Goal: Communication & Community: Participate in discussion

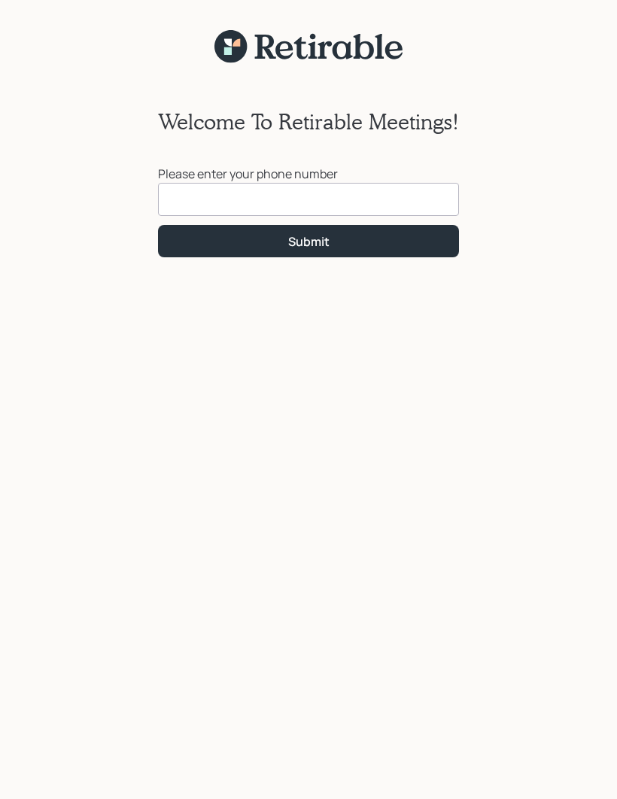
click at [396, 195] on input at bounding box center [308, 199] width 301 height 33
type input "[PHONE_NUMBER]"
click at [395, 244] on button "Submit" at bounding box center [308, 241] width 301 height 32
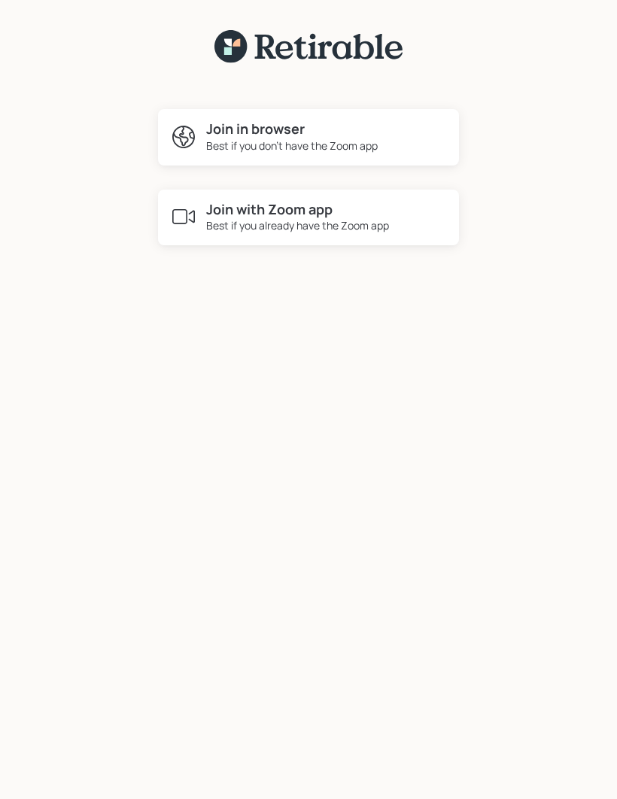
click at [372, 135] on h4 "Join in browser" at bounding box center [292, 129] width 172 height 17
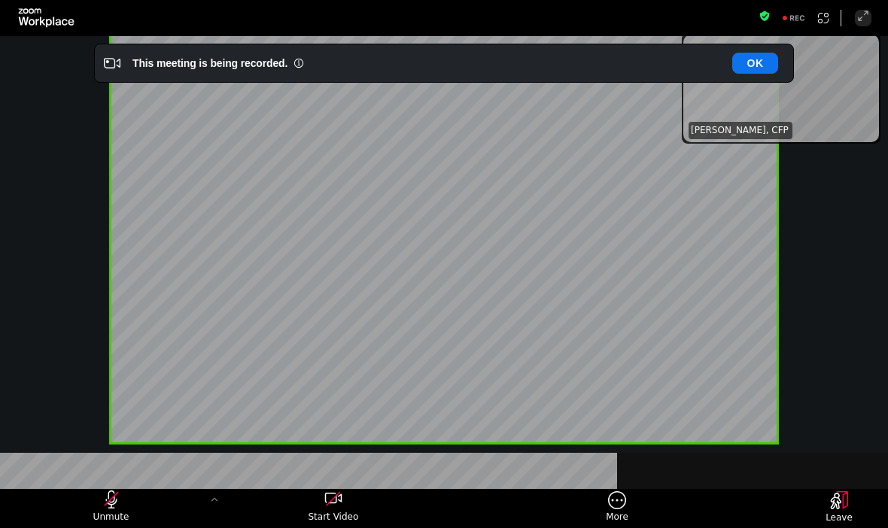
click at [123, 495] on div "unmute my microphone" at bounding box center [112, 500] width 68 height 18
click at [336, 505] on icon "start my video" at bounding box center [333, 500] width 18 height 18
click at [617, 59] on button "OK" at bounding box center [755, 63] width 46 height 21
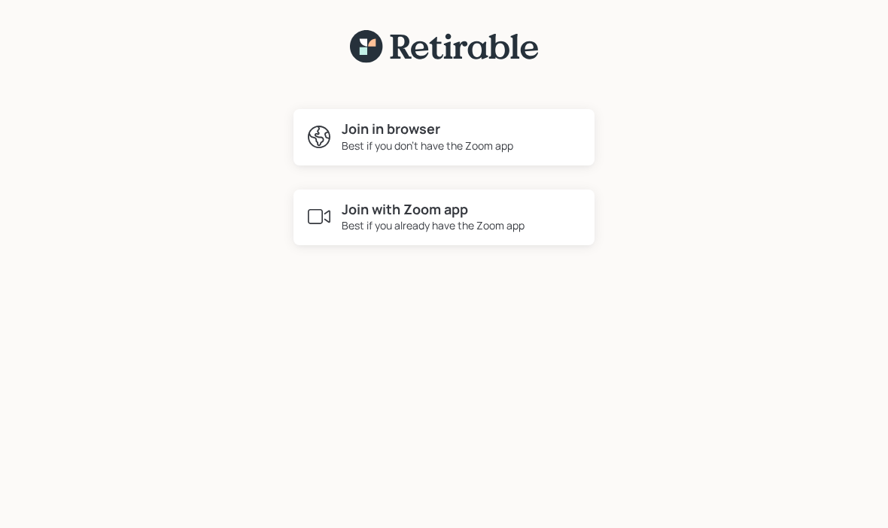
click at [375, 131] on h4 "Join in browser" at bounding box center [428, 129] width 172 height 17
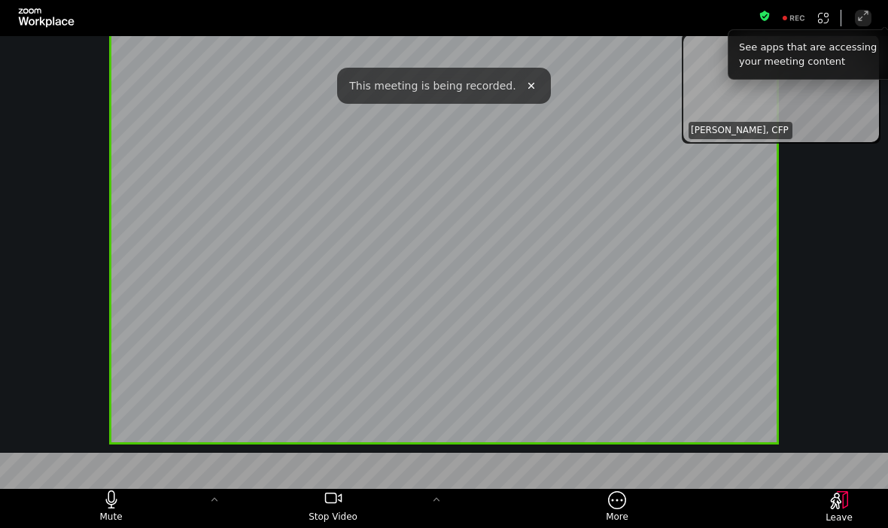
click at [114, 508] on icon "mute my microphone" at bounding box center [110, 504] width 11 height 10
click at [105, 504] on icon "unmute my microphone" at bounding box center [111, 500] width 18 height 18
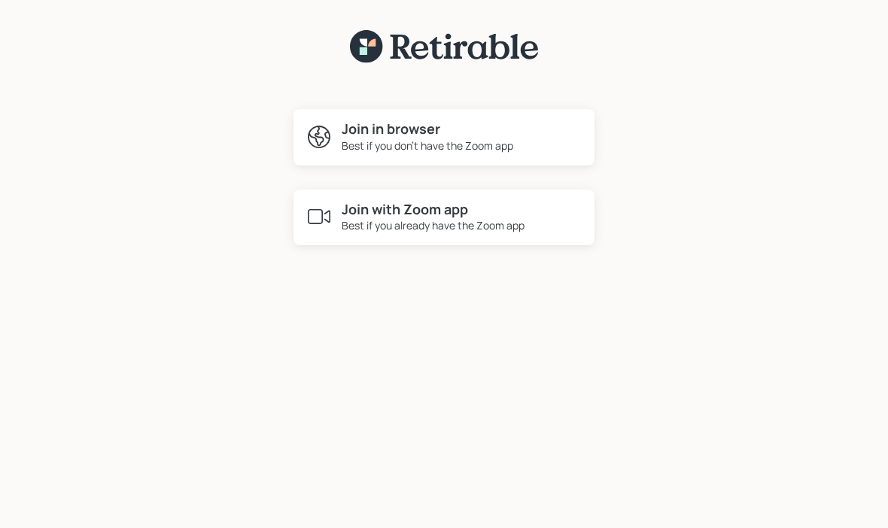
click at [463, 126] on h4 "Join in browser" at bounding box center [428, 129] width 172 height 17
click at [501, 119] on div "Join in browser Best if you don't have the Zoom app" at bounding box center [444, 137] width 301 height 56
click at [449, 145] on div "Best if you don't have the Zoom app" at bounding box center [428, 146] width 172 height 16
click at [469, 128] on h4 "Join in browser" at bounding box center [428, 129] width 172 height 17
click at [483, 134] on h4 "Join in browser" at bounding box center [428, 129] width 172 height 17
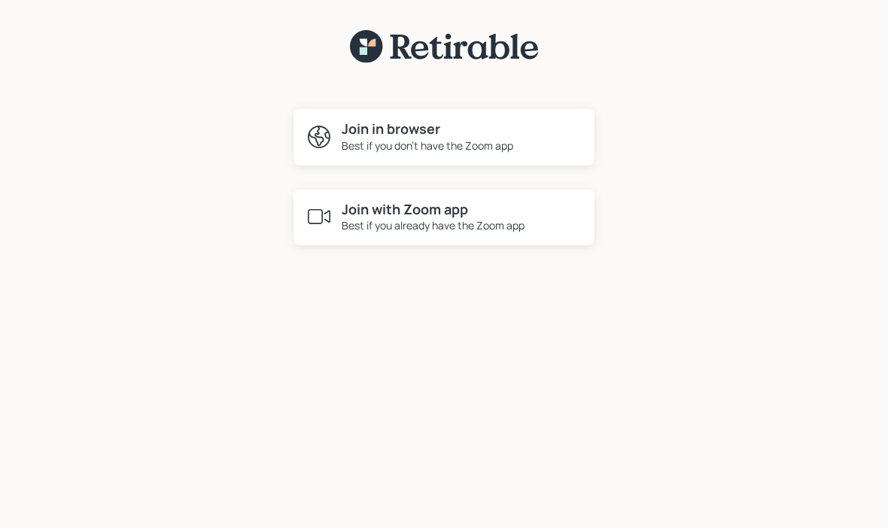
click at [425, 132] on h4 "Join in browser" at bounding box center [428, 129] width 172 height 17
click at [450, 142] on div "Best if you don't have the Zoom app" at bounding box center [428, 146] width 172 height 16
click at [372, 141] on div "Best if you don't have the Zoom app" at bounding box center [428, 146] width 172 height 16
click at [447, 143] on div "Best if you don't have the Zoom app" at bounding box center [428, 146] width 172 height 16
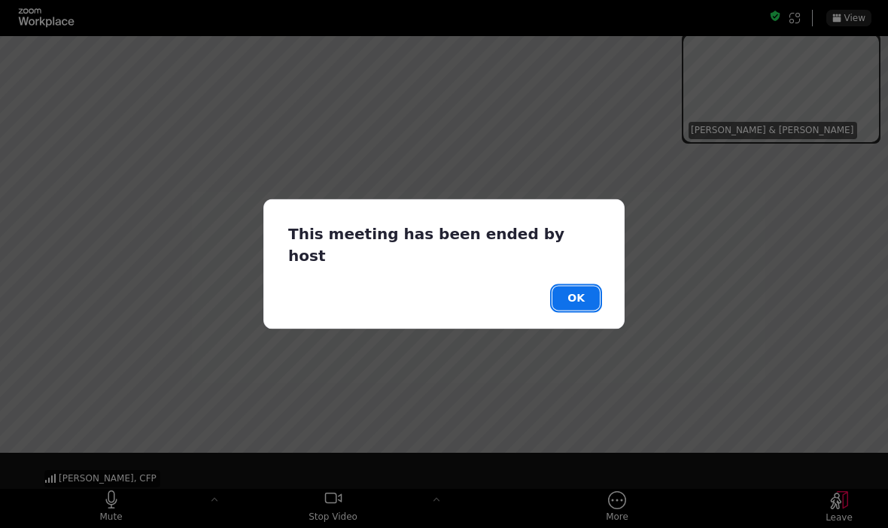
click at [577, 287] on button "OK" at bounding box center [576, 299] width 47 height 24
